Goal: Transaction & Acquisition: Download file/media

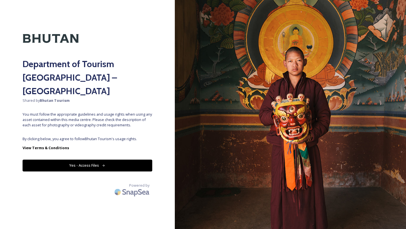
click at [101, 160] on button "Yes - Access Files" at bounding box center [88, 166] width 130 height 12
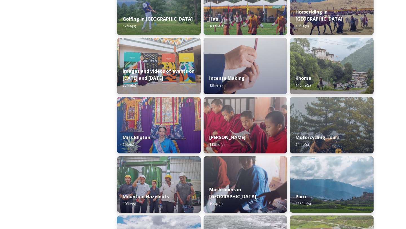
scroll to position [350, 0]
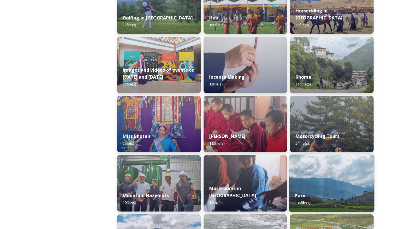
click at [332, 190] on div "Paro 136 file(s)" at bounding box center [332, 200] width 86 height 26
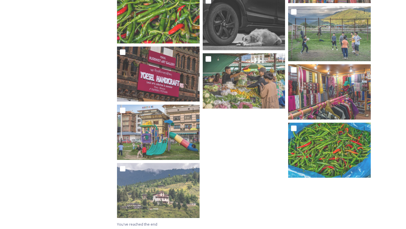
scroll to position [3168, 0]
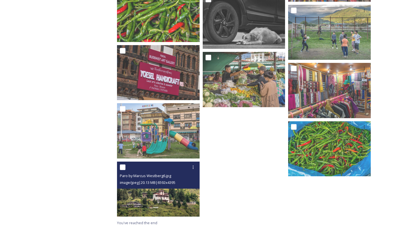
click at [155, 192] on img at bounding box center [158, 189] width 83 height 55
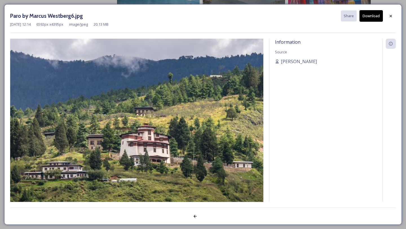
click at [371, 16] on button "Download" at bounding box center [371, 16] width 23 height 12
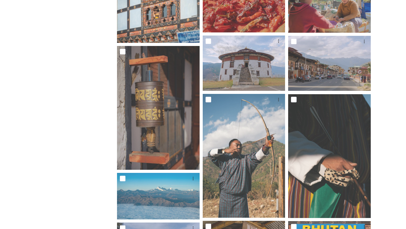
scroll to position [1872, 0]
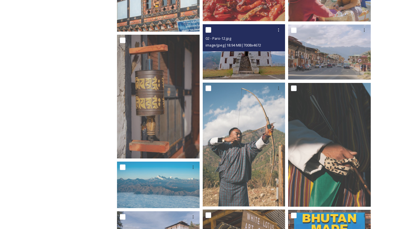
click at [252, 59] on img at bounding box center [244, 51] width 83 height 55
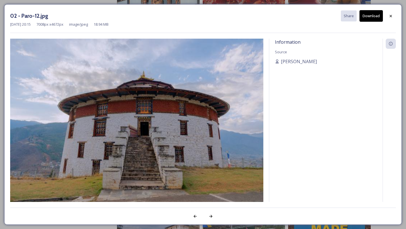
click at [371, 16] on button "Download" at bounding box center [371, 16] width 23 height 12
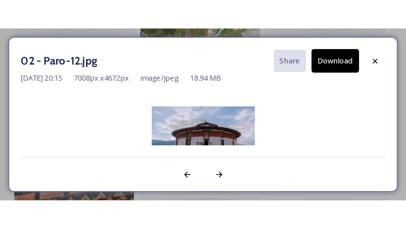
scroll to position [1387, 0]
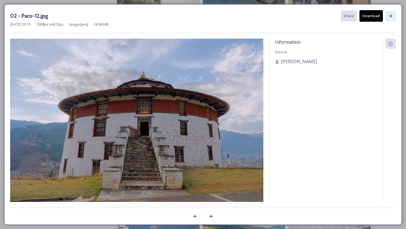
click at [392, 16] on icon at bounding box center [391, 16] width 5 height 5
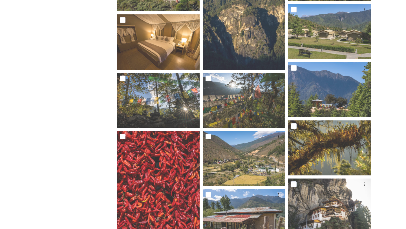
scroll to position [743, 0]
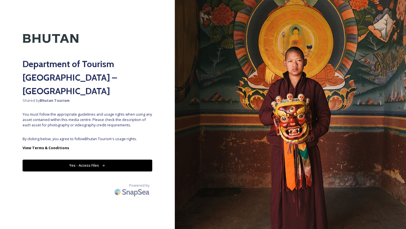
click at [90, 160] on button "Yes - Access Files" at bounding box center [88, 166] width 130 height 12
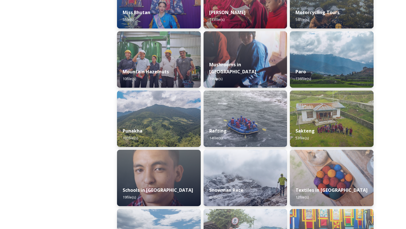
scroll to position [474, 0]
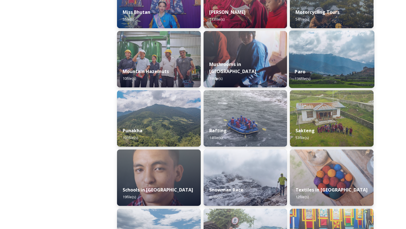
click at [325, 69] on div "Paro 136 file(s)" at bounding box center [332, 75] width 86 height 26
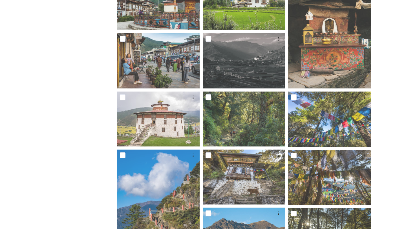
scroll to position [497, 0]
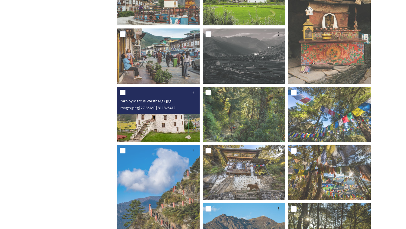
click at [156, 125] on img at bounding box center [158, 114] width 83 height 55
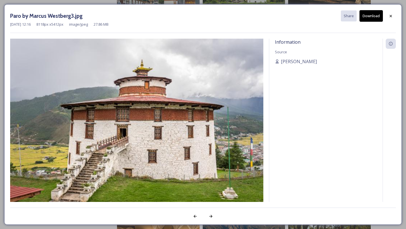
click at [372, 18] on button "Download" at bounding box center [371, 16] width 23 height 12
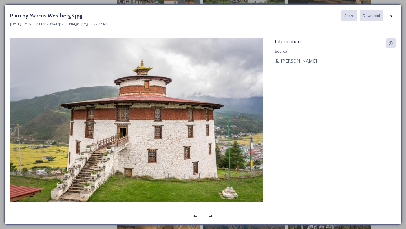
click at [324, 78] on div "Information Source [PERSON_NAME]" at bounding box center [325, 119] width 113 height 163
click at [347, 100] on div "Information Source [PERSON_NAME]" at bounding box center [325, 119] width 113 height 163
click at [212, 218] on icon at bounding box center [211, 216] width 5 height 5
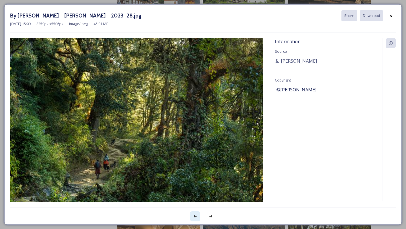
click at [194, 217] on icon at bounding box center [195, 216] width 5 height 5
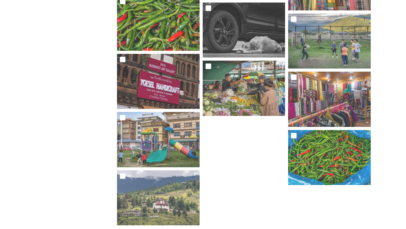
scroll to position [3168, 0]
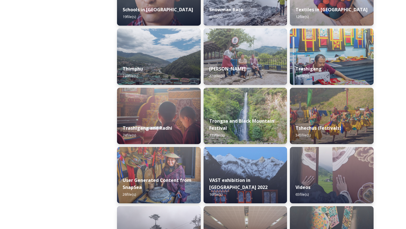
scroll to position [655, 0]
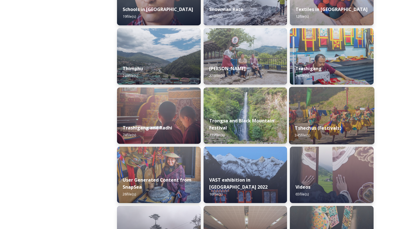
click at [328, 126] on strong "Tshechus (Festivals)" at bounding box center [318, 128] width 47 height 6
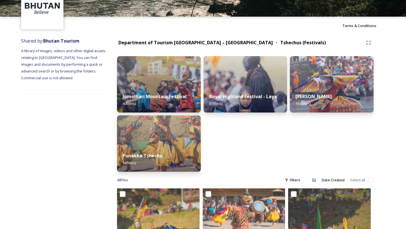
scroll to position [45, 0]
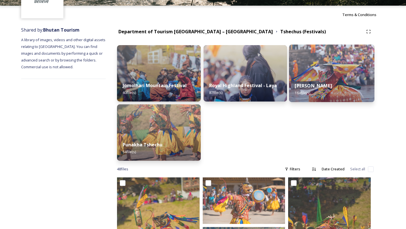
click at [323, 76] on img at bounding box center [332, 74] width 86 height 58
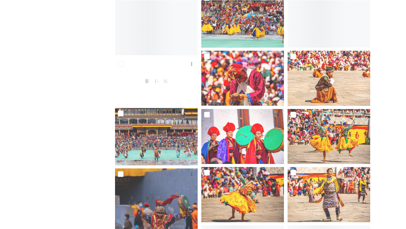
scroll to position [1185, 0]
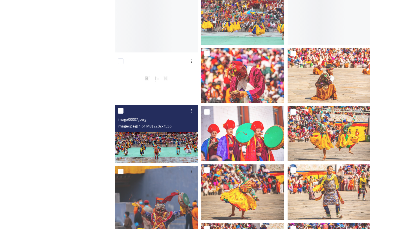
click at [159, 139] on img at bounding box center [156, 134] width 83 height 58
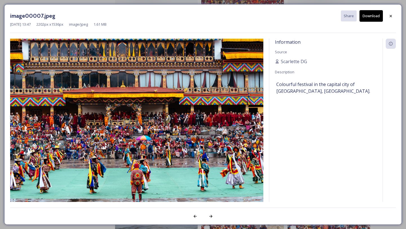
click at [372, 17] on button "Download" at bounding box center [371, 16] width 23 height 12
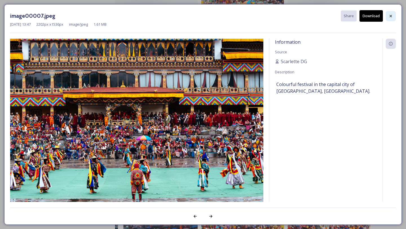
click at [390, 15] on icon at bounding box center [391, 16] width 5 height 5
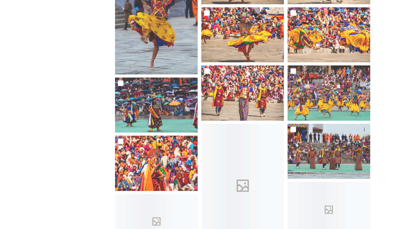
scroll to position [1421, 0]
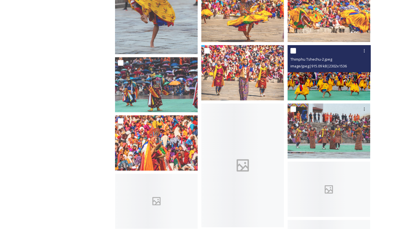
click at [328, 78] on img at bounding box center [329, 72] width 83 height 55
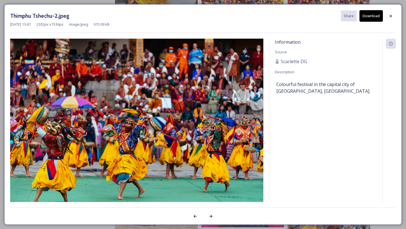
click at [376, 17] on button "Download" at bounding box center [371, 16] width 23 height 12
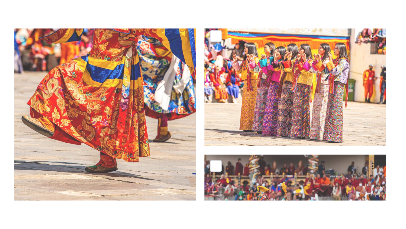
scroll to position [1412, 0]
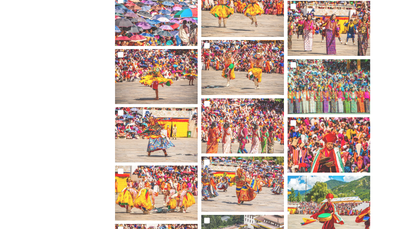
scroll to position [2428, 0]
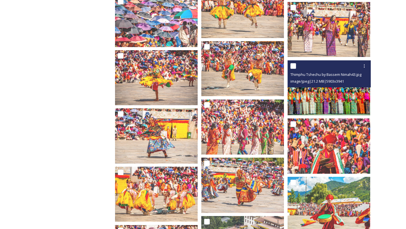
click at [331, 92] on img at bounding box center [329, 87] width 83 height 55
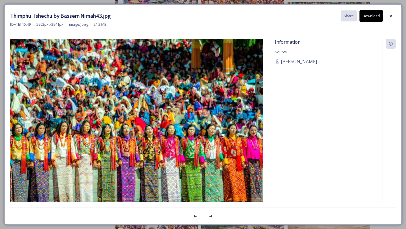
click at [369, 16] on button "Download" at bounding box center [371, 16] width 23 height 12
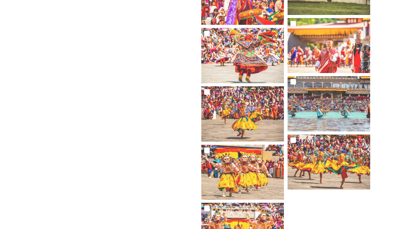
scroll to position [3824, 0]
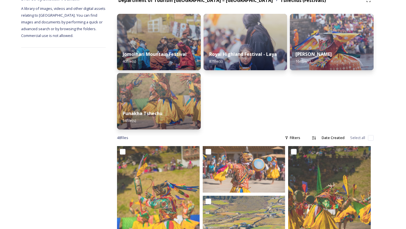
scroll to position [68, 0]
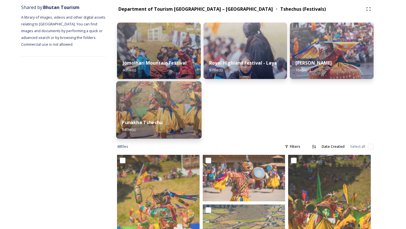
click at [160, 108] on img at bounding box center [159, 110] width 86 height 58
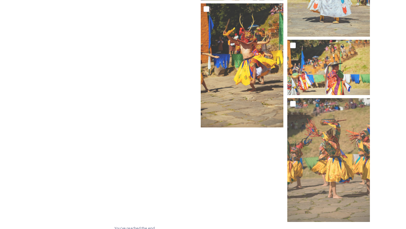
scroll to position [1499, 0]
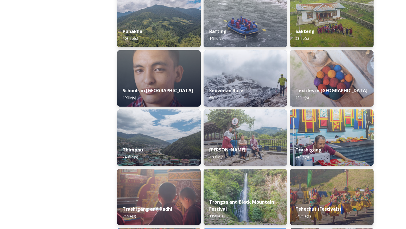
scroll to position [576, 0]
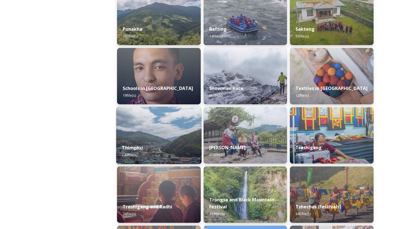
click at [154, 143] on div "Thimphu 248 file(s)" at bounding box center [159, 152] width 86 height 26
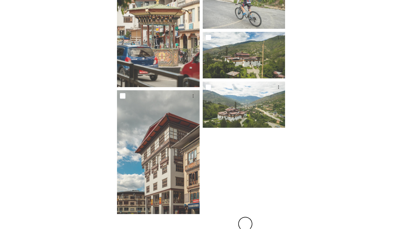
scroll to position [509, 0]
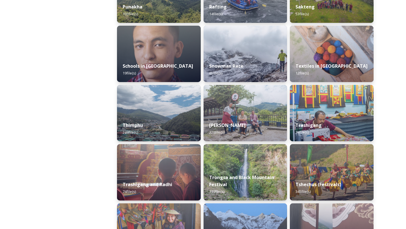
scroll to position [598, 0]
click at [143, 126] on div "Thimphu 248 file(s)" at bounding box center [159, 129] width 86 height 26
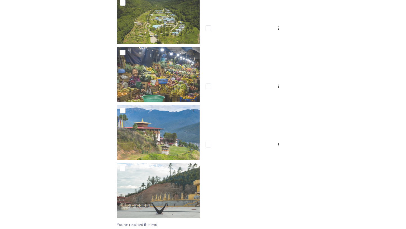
scroll to position [5305, 0]
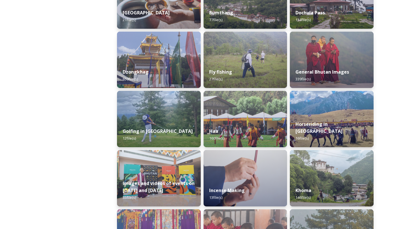
scroll to position [237, 0]
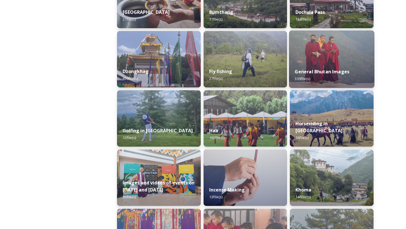
click at [333, 69] on strong "General Bhutan Images" at bounding box center [322, 72] width 55 height 6
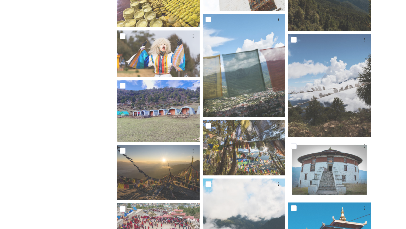
scroll to position [914, 0]
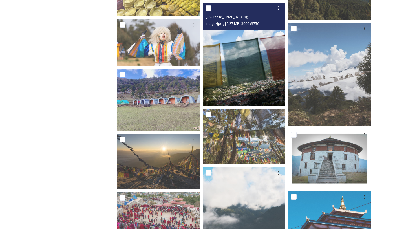
click at [235, 82] on img at bounding box center [244, 54] width 83 height 103
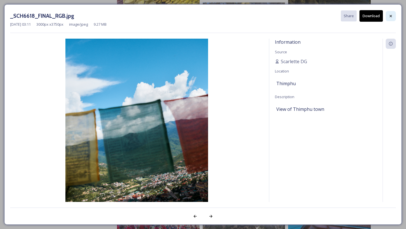
click at [391, 16] on icon at bounding box center [391, 16] width 5 height 5
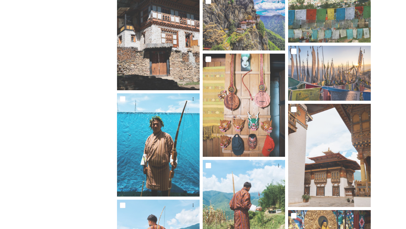
scroll to position [3714, 0]
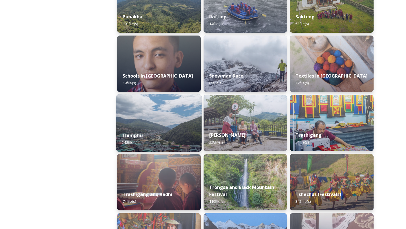
scroll to position [592, 0]
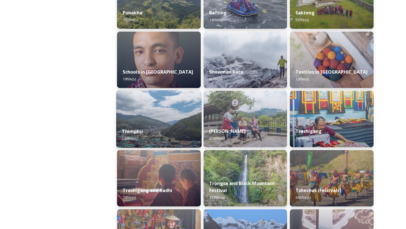
click at [165, 124] on div "Thimphu 248 file(s)" at bounding box center [159, 135] width 86 height 26
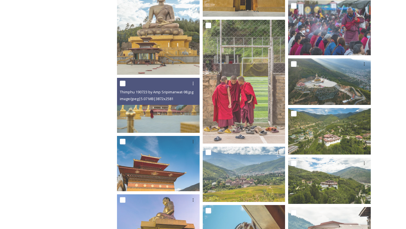
scroll to position [237, 0]
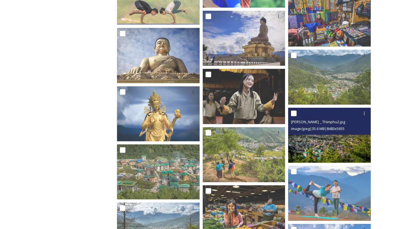
scroll to position [858, 0]
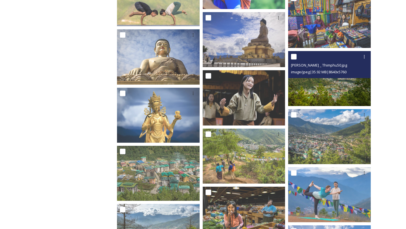
click at [328, 87] on img at bounding box center [329, 78] width 83 height 55
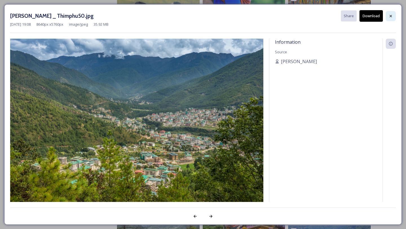
click at [391, 16] on icon at bounding box center [391, 16] width 2 height 2
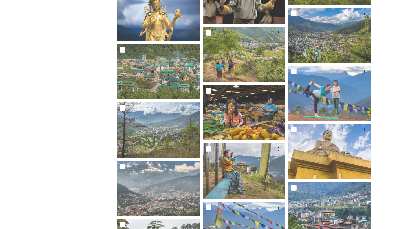
scroll to position [971, 0]
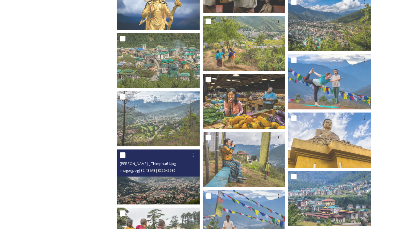
click at [155, 187] on img at bounding box center [158, 177] width 83 height 55
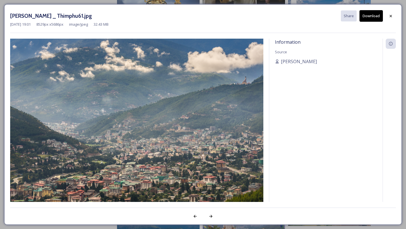
click at [373, 15] on button "Download" at bounding box center [371, 16] width 23 height 12
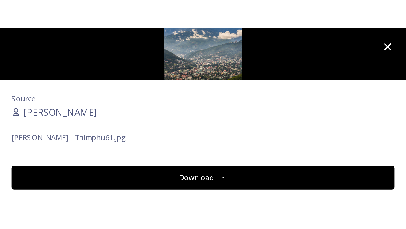
scroll to position [1075, 0]
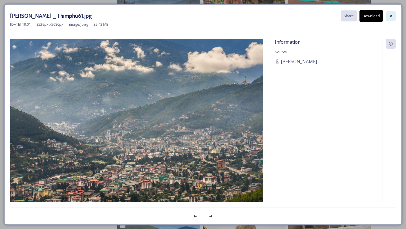
click at [392, 15] on icon at bounding box center [391, 16] width 5 height 5
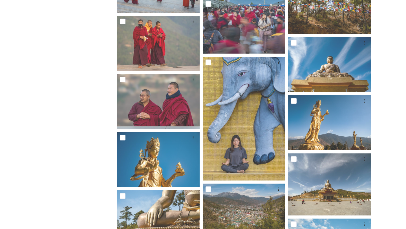
scroll to position [2328, 0]
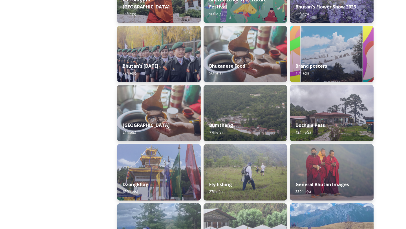
scroll to position [124, 0]
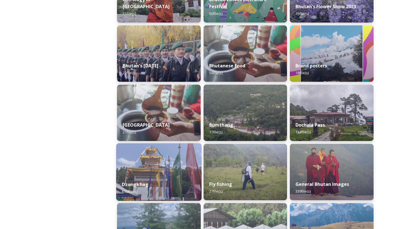
click at [147, 175] on div "Dzongkhag 650 file(s)" at bounding box center [159, 172] width 86 height 58
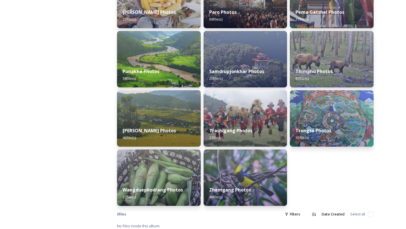
scroll to position [240, 0]
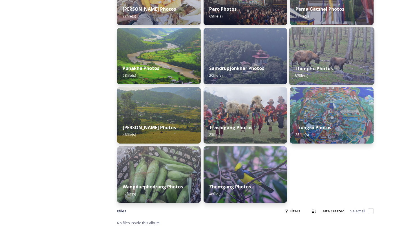
click at [328, 58] on img at bounding box center [332, 56] width 86 height 58
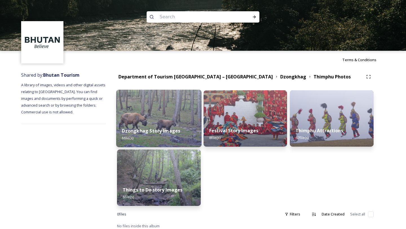
click at [163, 123] on div "Dzongkhag Story Images 6 file(s)" at bounding box center [159, 135] width 86 height 26
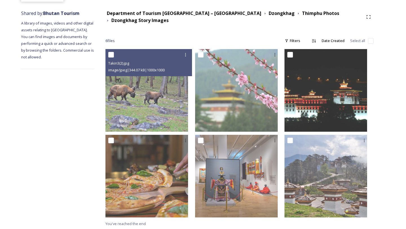
scroll to position [62, 0]
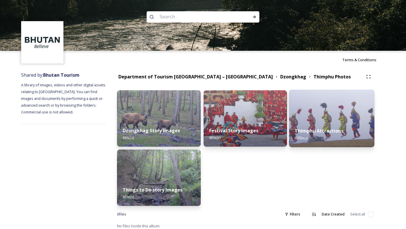
click at [312, 123] on div "Thimphu Attractions 67 file(s)" at bounding box center [332, 135] width 86 height 26
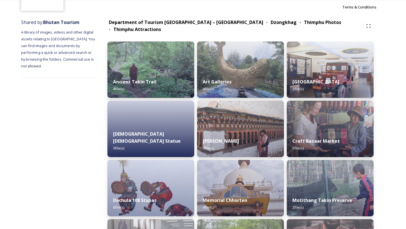
scroll to position [49, 0]
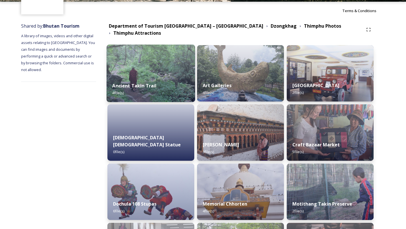
click at [164, 76] on div "Ancient Takin Trail 4 file(s)" at bounding box center [151, 89] width 89 height 26
